Goal: Information Seeking & Learning: Stay updated

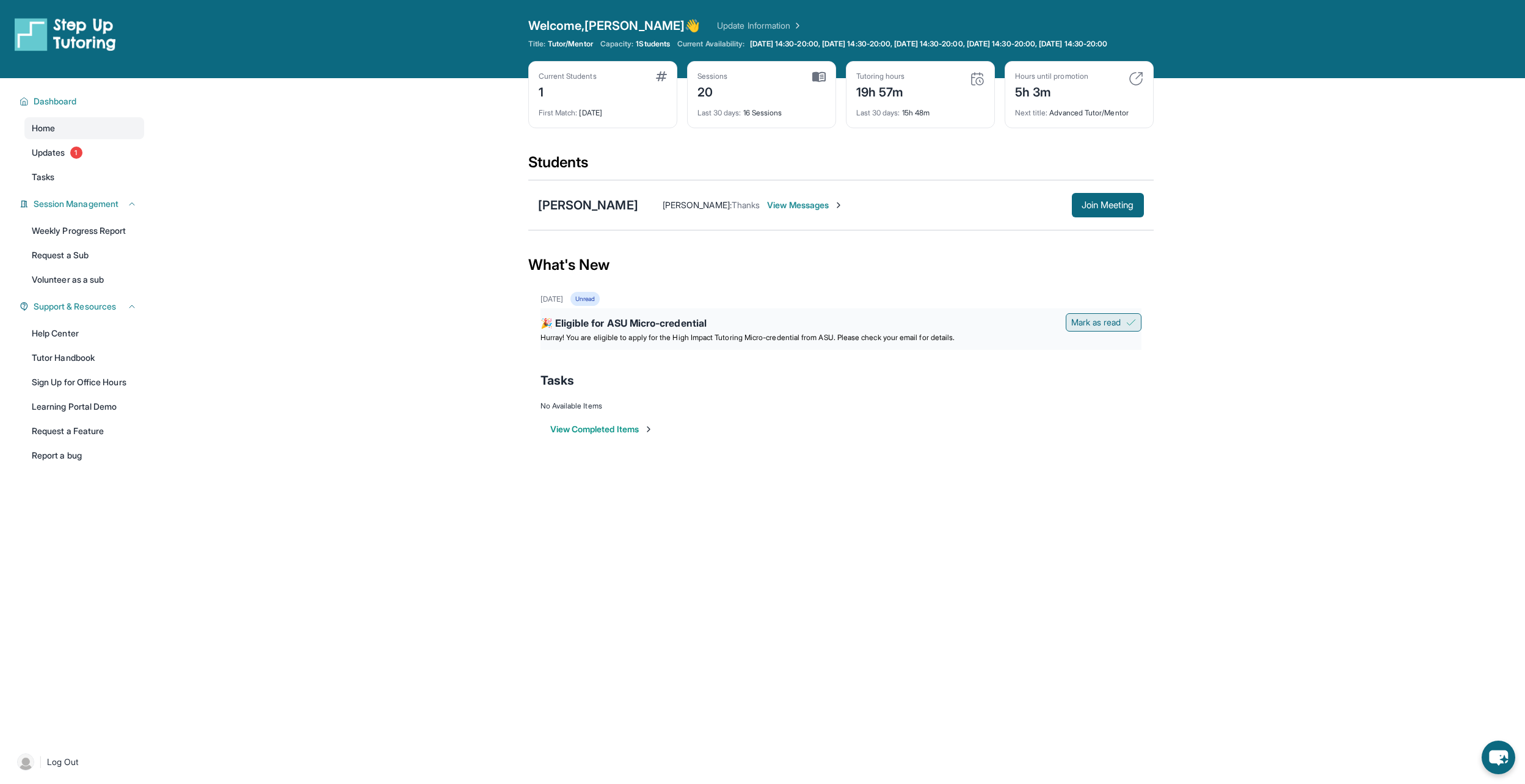
click at [1098, 329] on span "Mark as read" at bounding box center [1096, 322] width 50 height 12
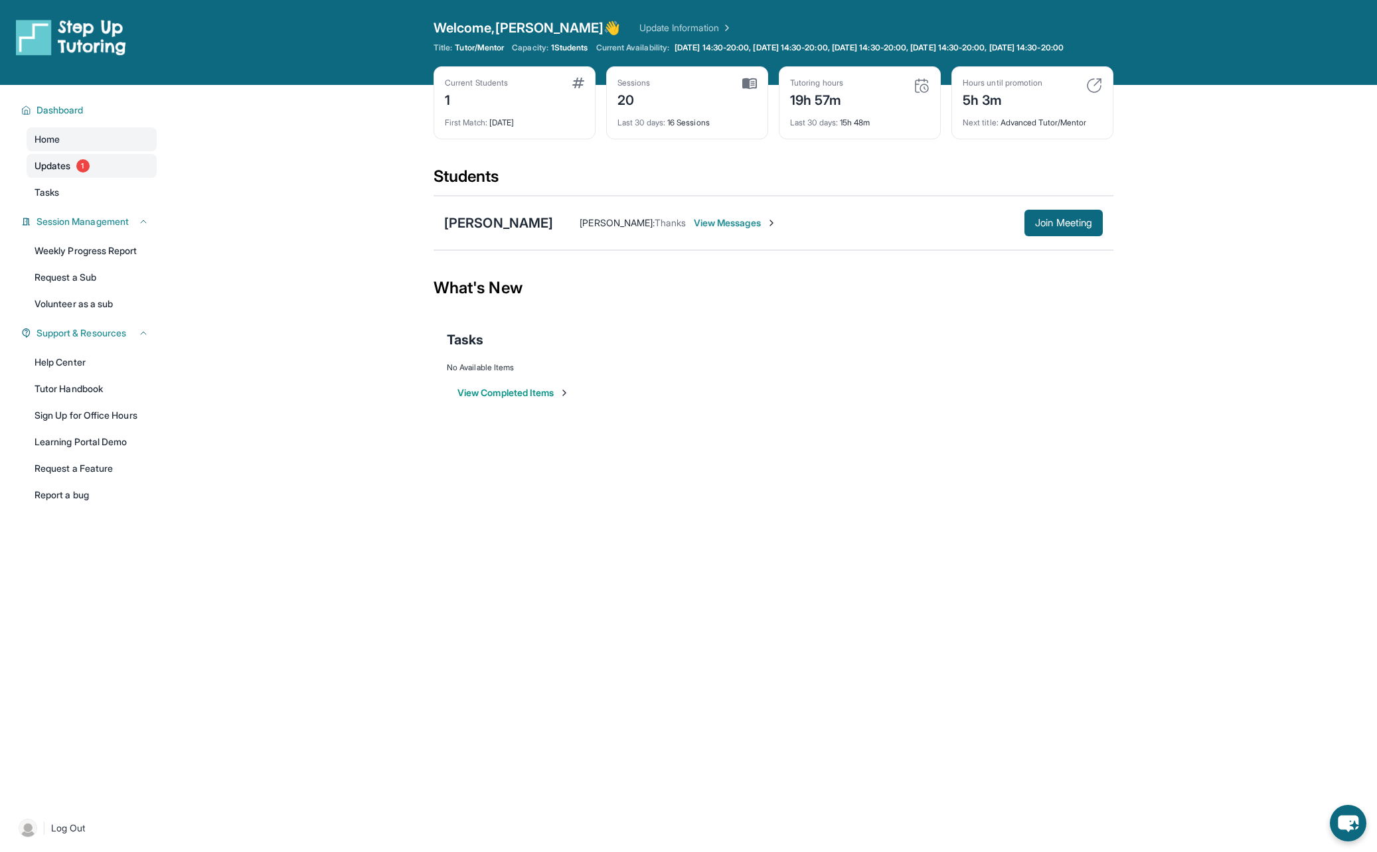
click at [44, 173] on span "Updates" at bounding box center [53, 165] width 37 height 13
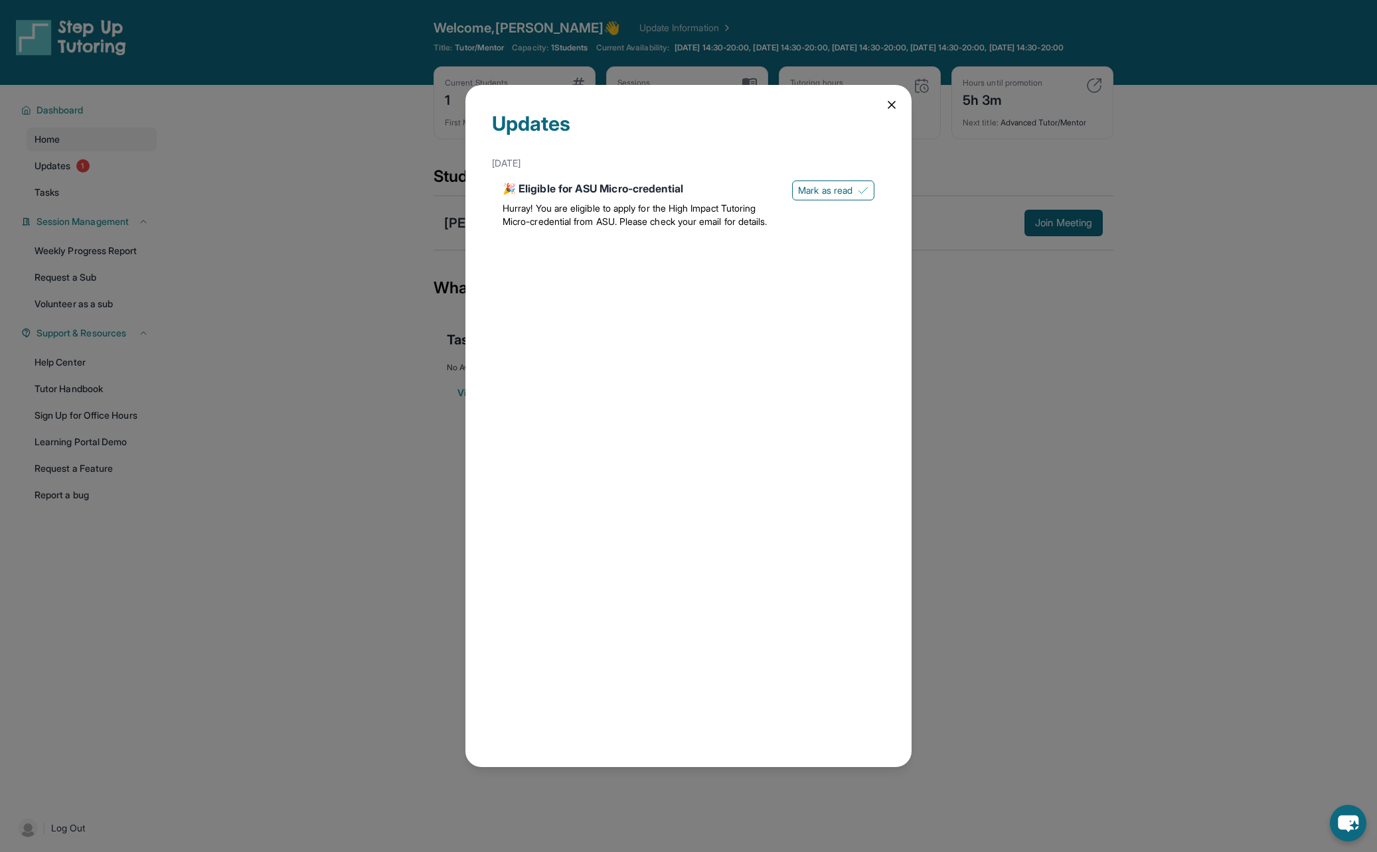
click at [889, 112] on icon at bounding box center [891, 104] width 13 height 13
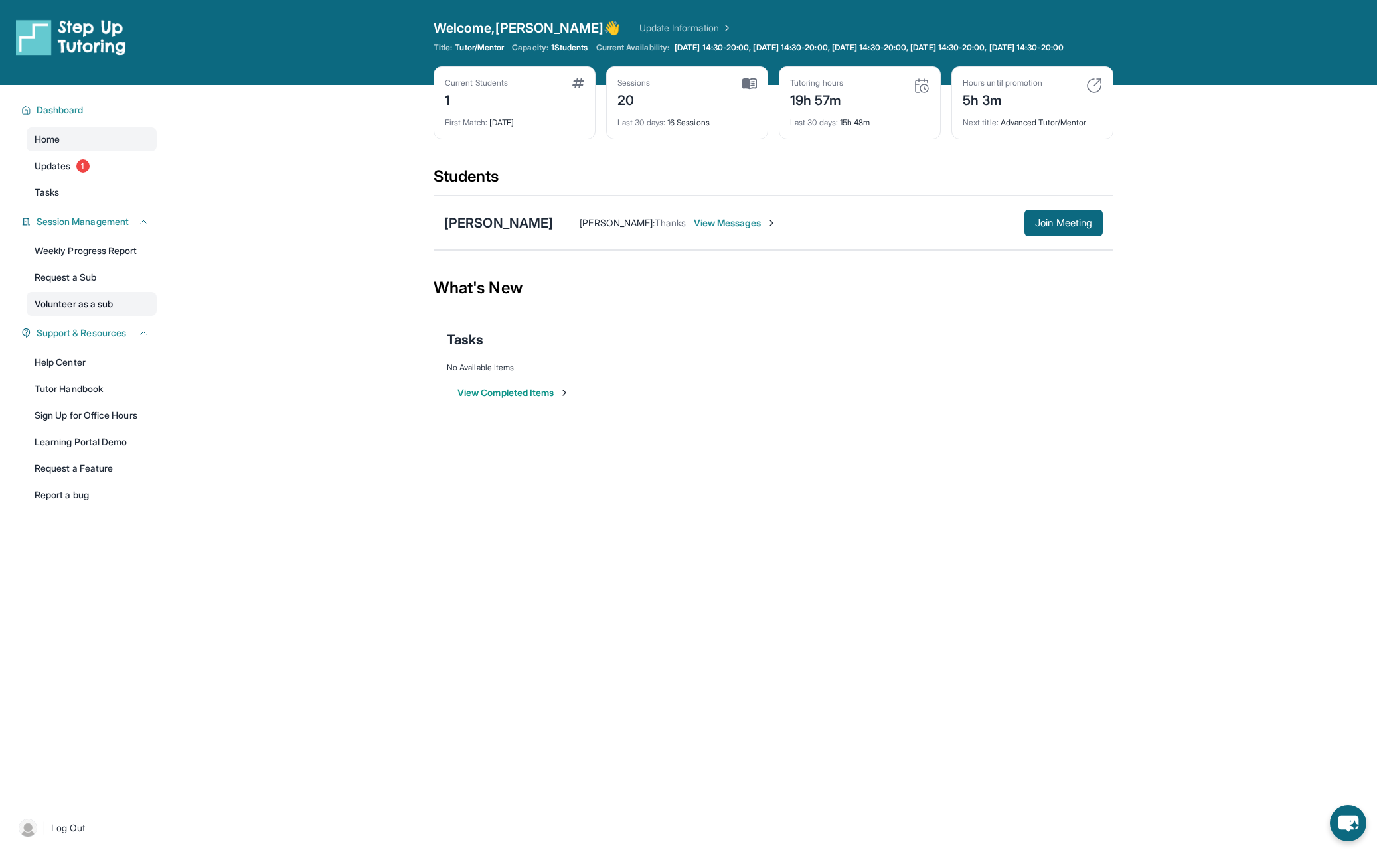
click at [113, 310] on link "Volunteer as a sub" at bounding box center [92, 304] width 130 height 24
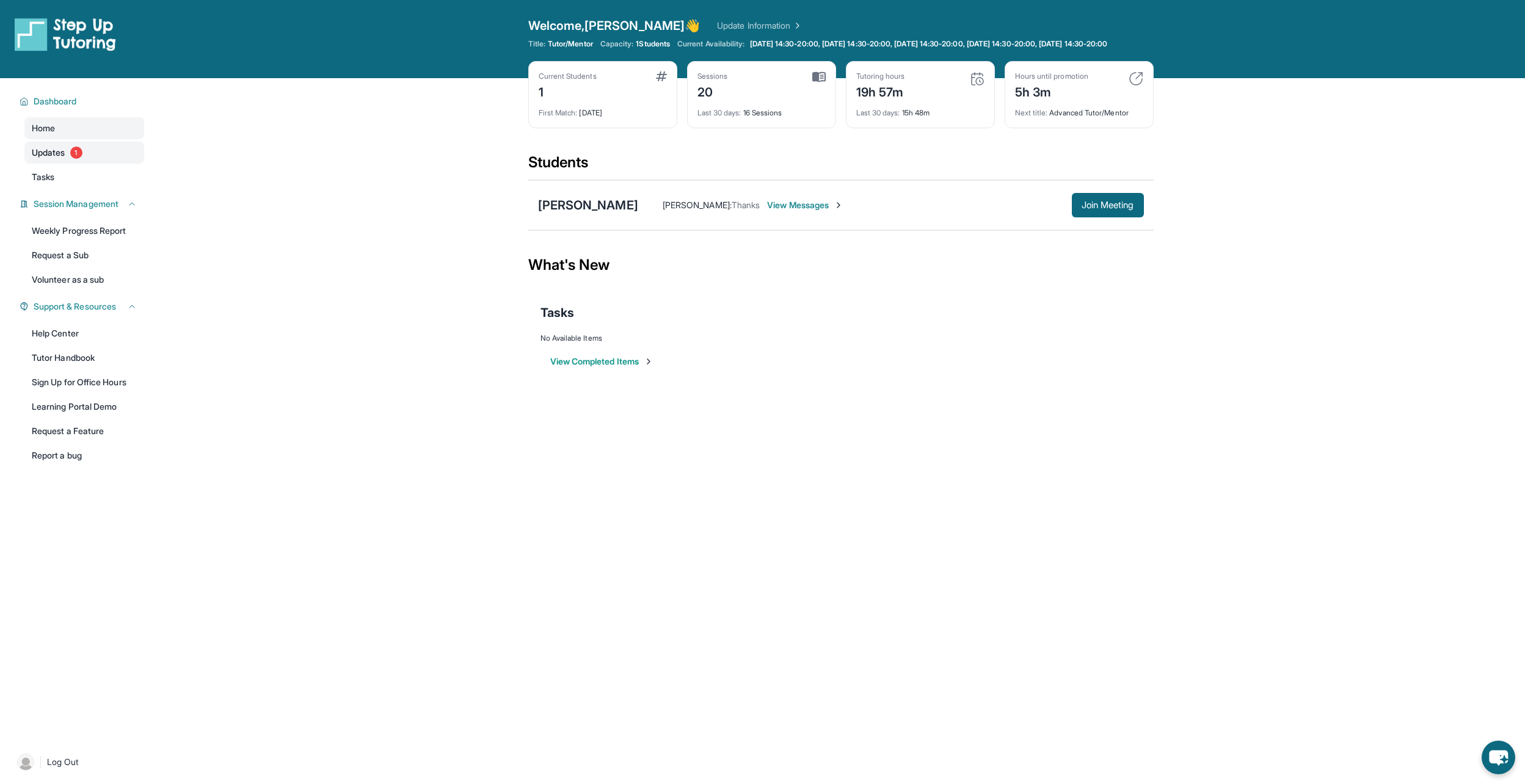
click at [60, 154] on link "Updates 1" at bounding box center [85, 153] width 120 height 22
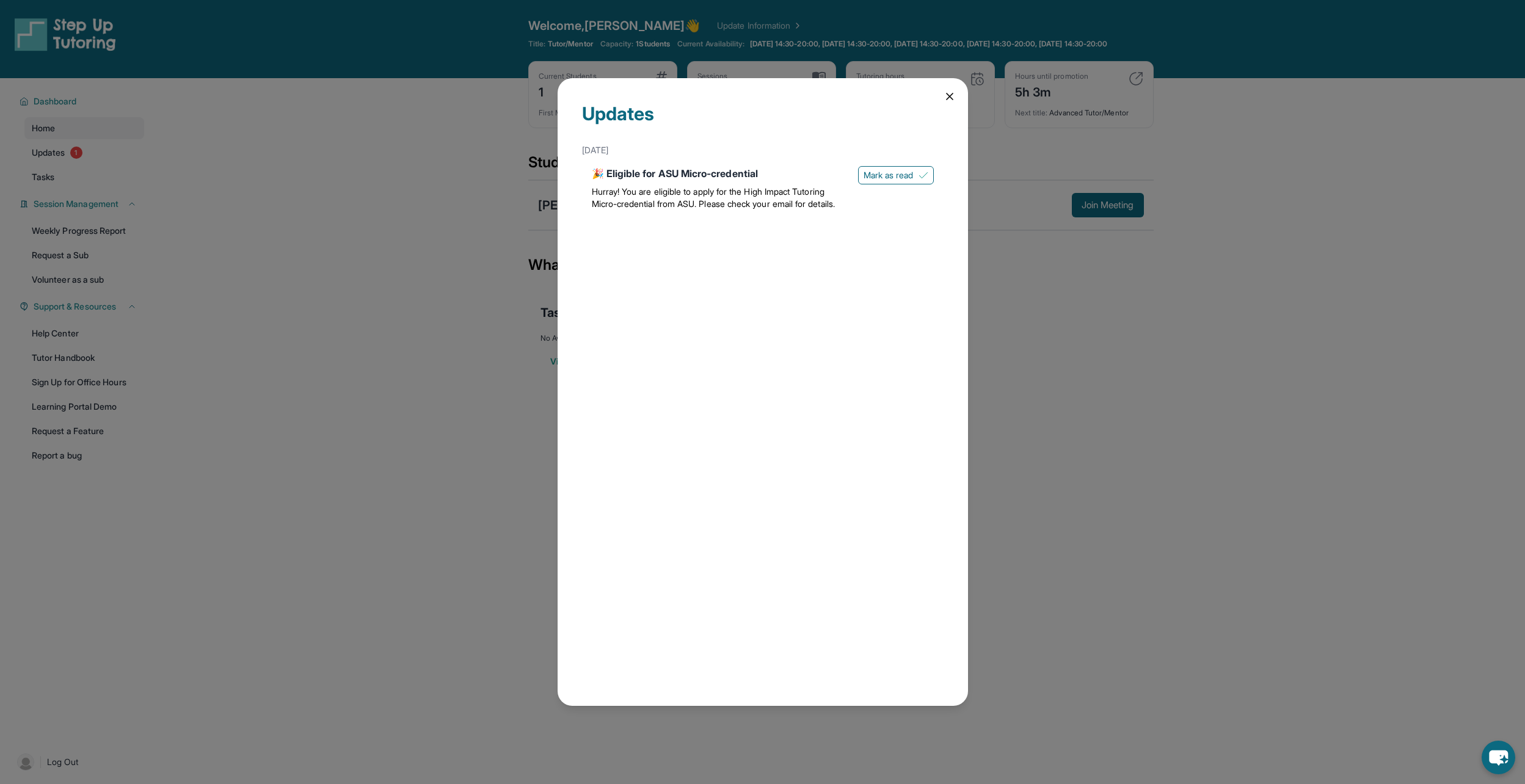
click at [944, 96] on icon at bounding box center [949, 96] width 12 height 12
